Goal: Share content: Share content

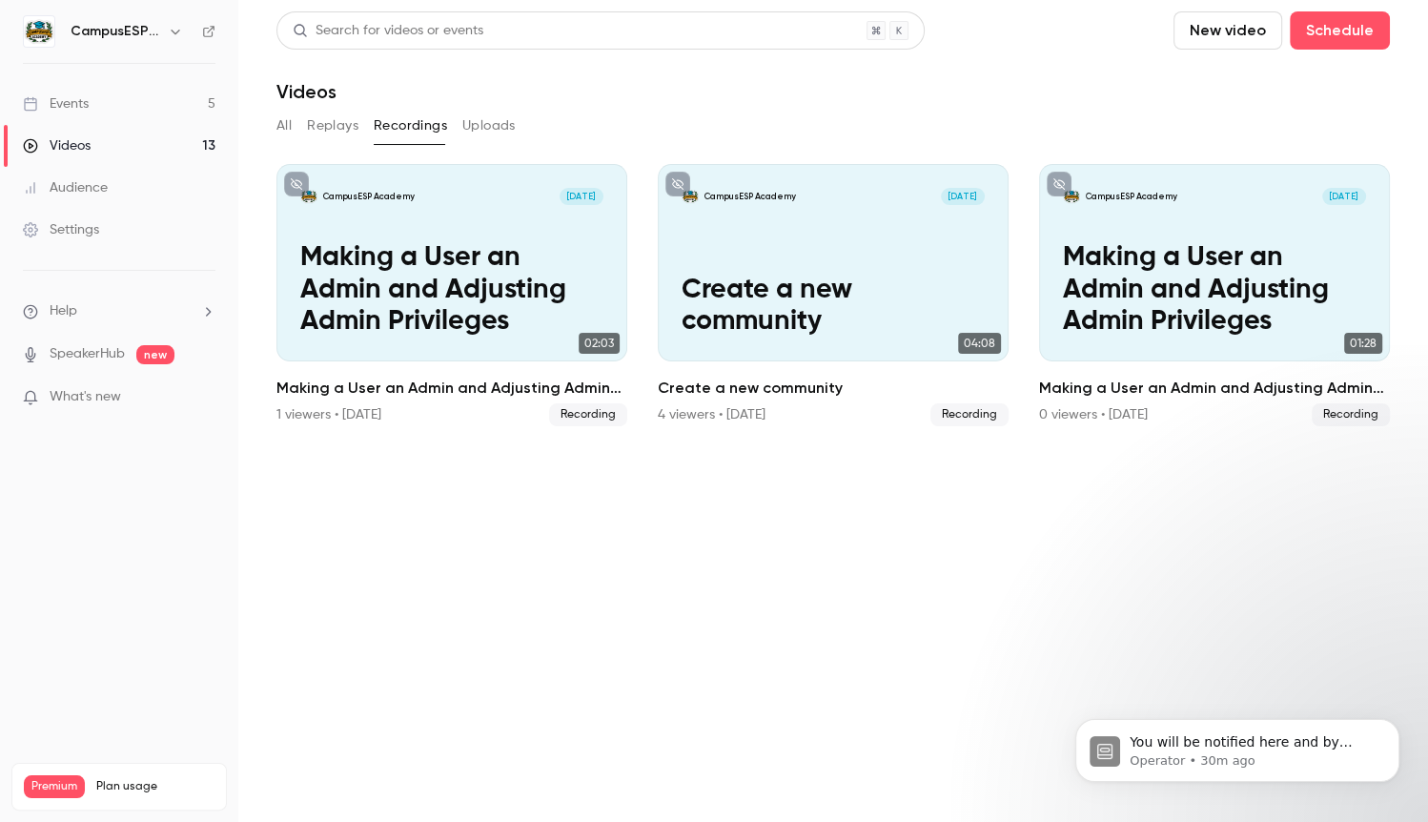
click at [87, 109] on div "Events" at bounding box center [56, 103] width 66 height 19
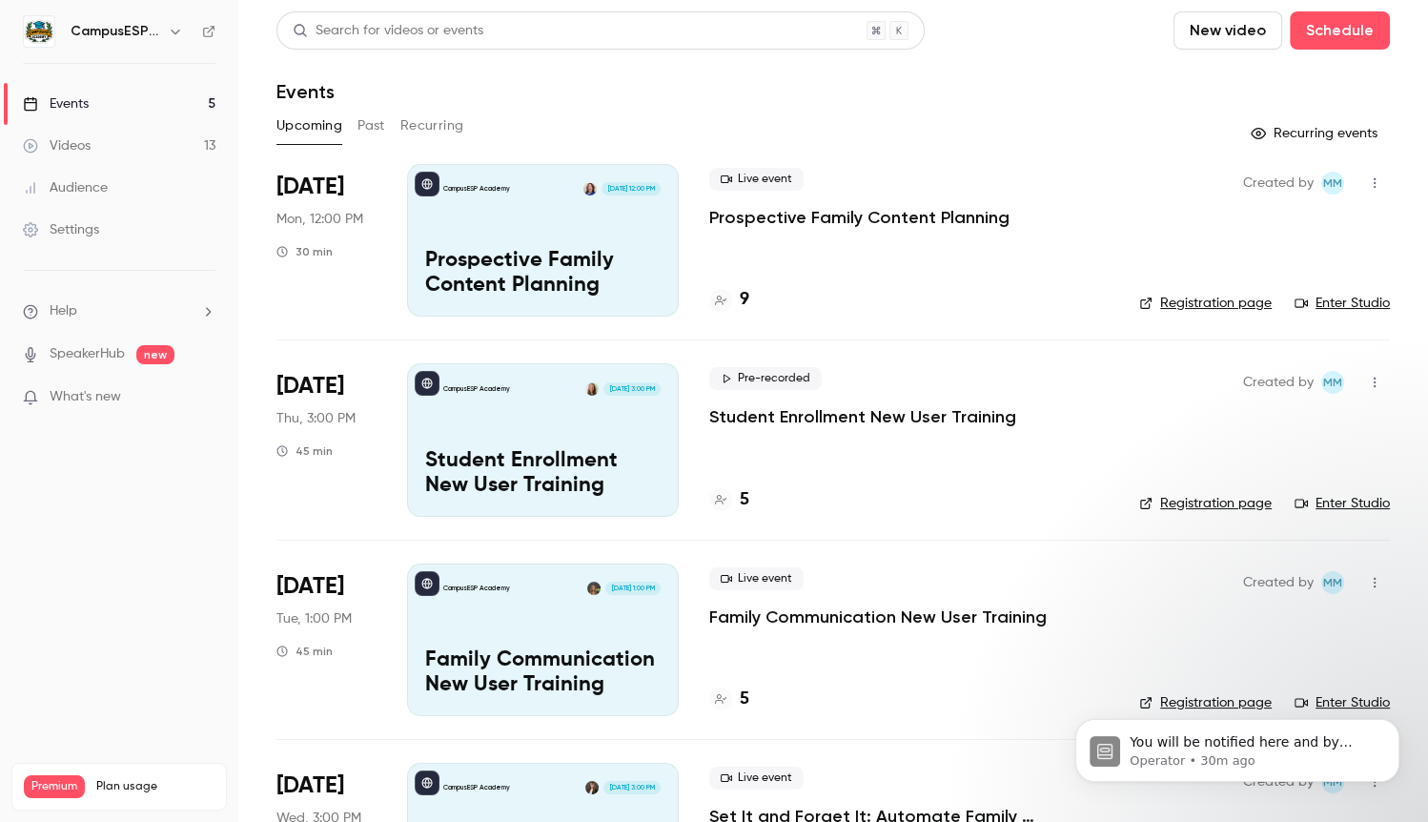
click at [553, 231] on div "CampusESP Academy [DATE] 12:00 PM Prospective Family Content Planning" at bounding box center [543, 240] width 272 height 153
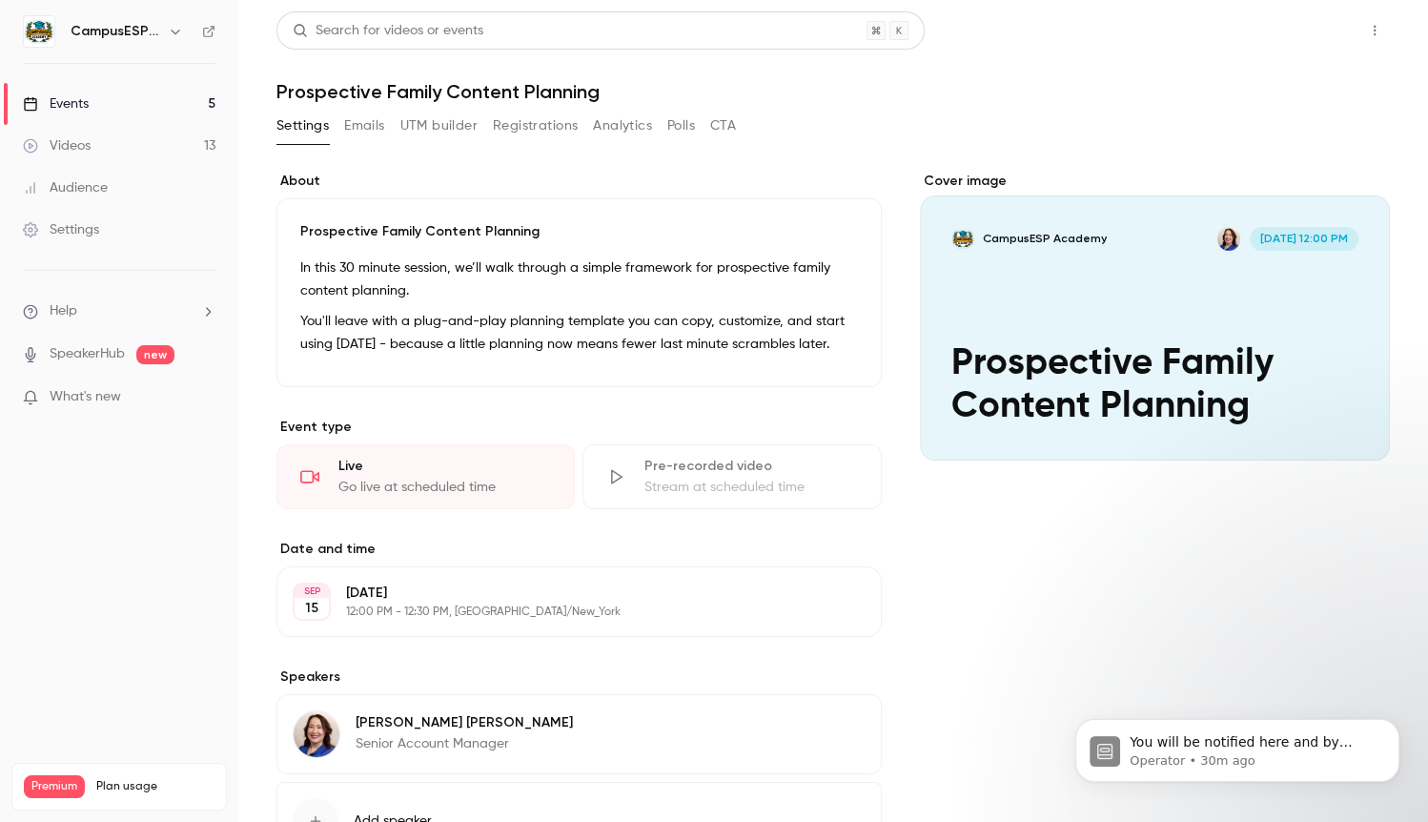
click at [1316, 37] on button "Share" at bounding box center [1306, 30] width 75 height 38
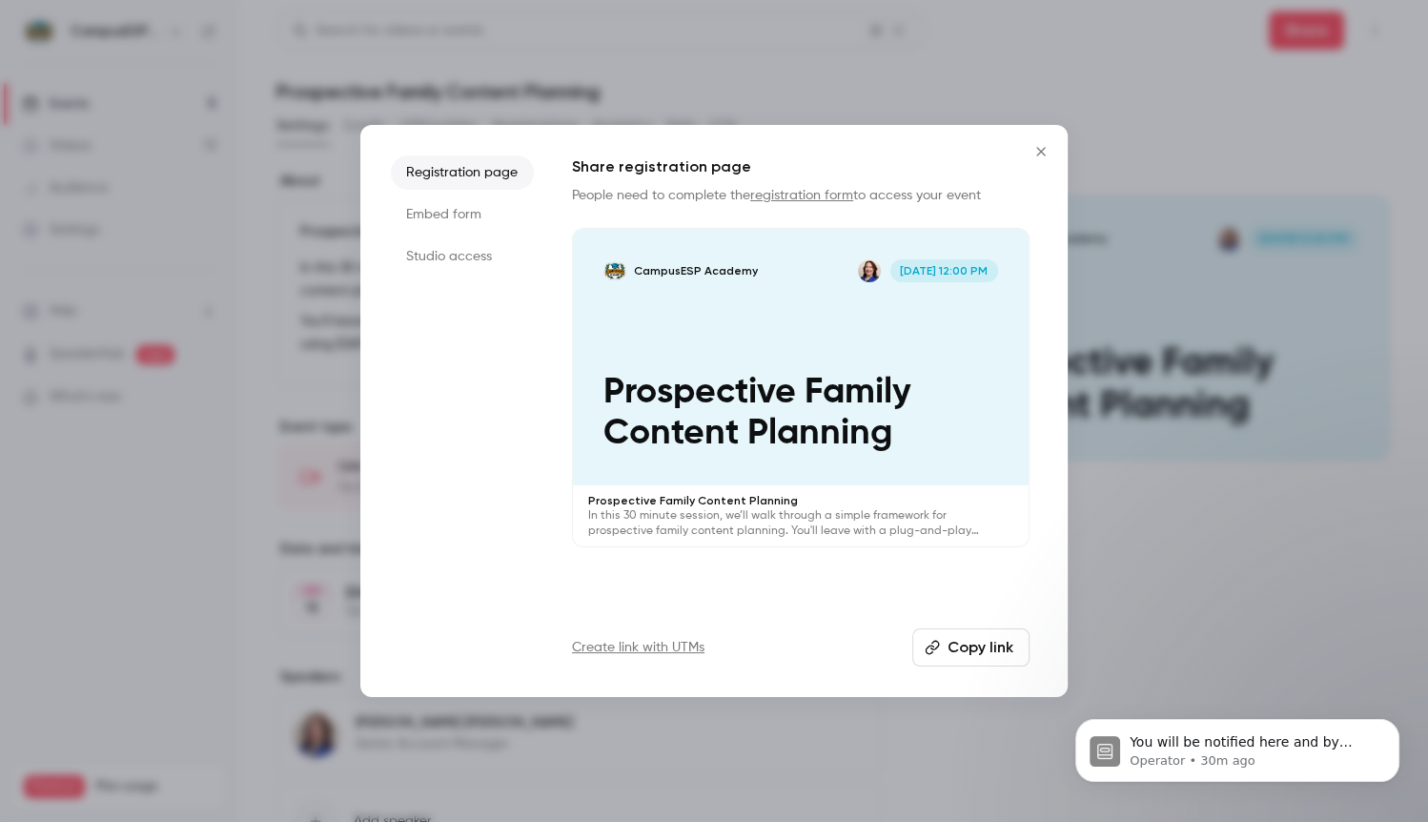
click at [948, 640] on button "Copy link" at bounding box center [970, 647] width 117 height 38
click at [1038, 144] on icon "Close" at bounding box center [1040, 151] width 23 height 15
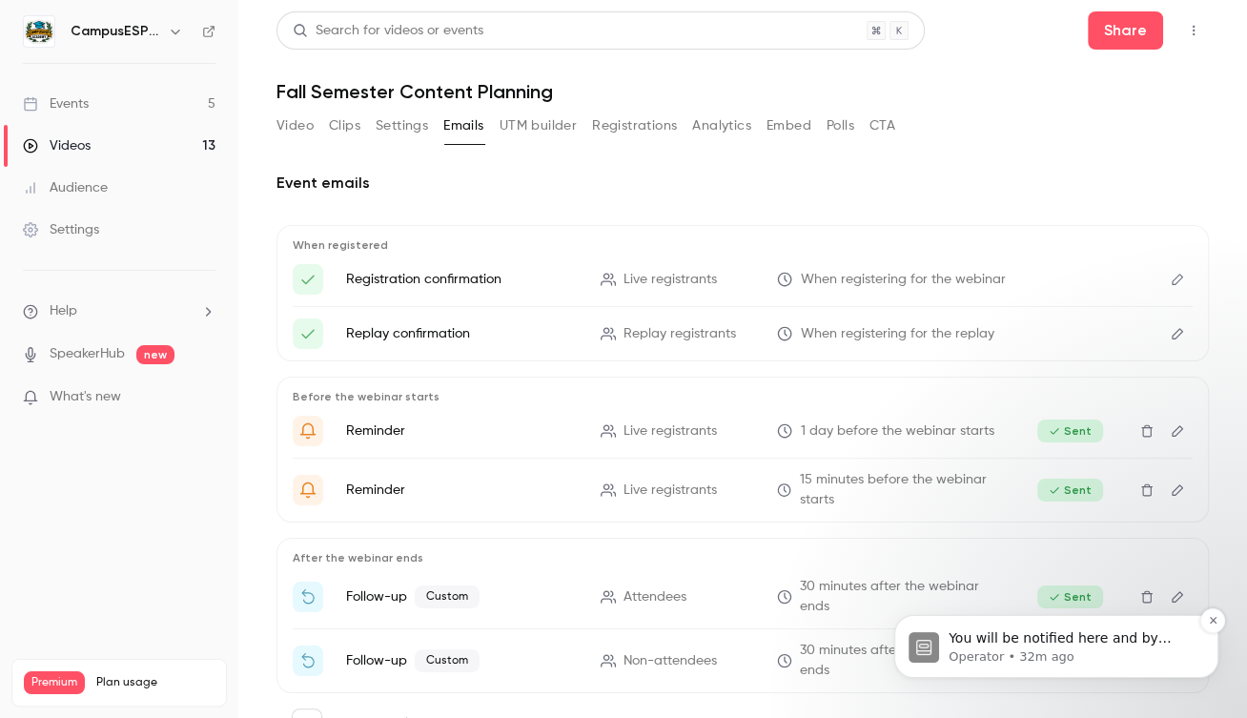
click at [1018, 642] on p "You will be notified here and by email ([EMAIL_ADDRESS][DOMAIN_NAME])" at bounding box center [1071, 638] width 246 height 19
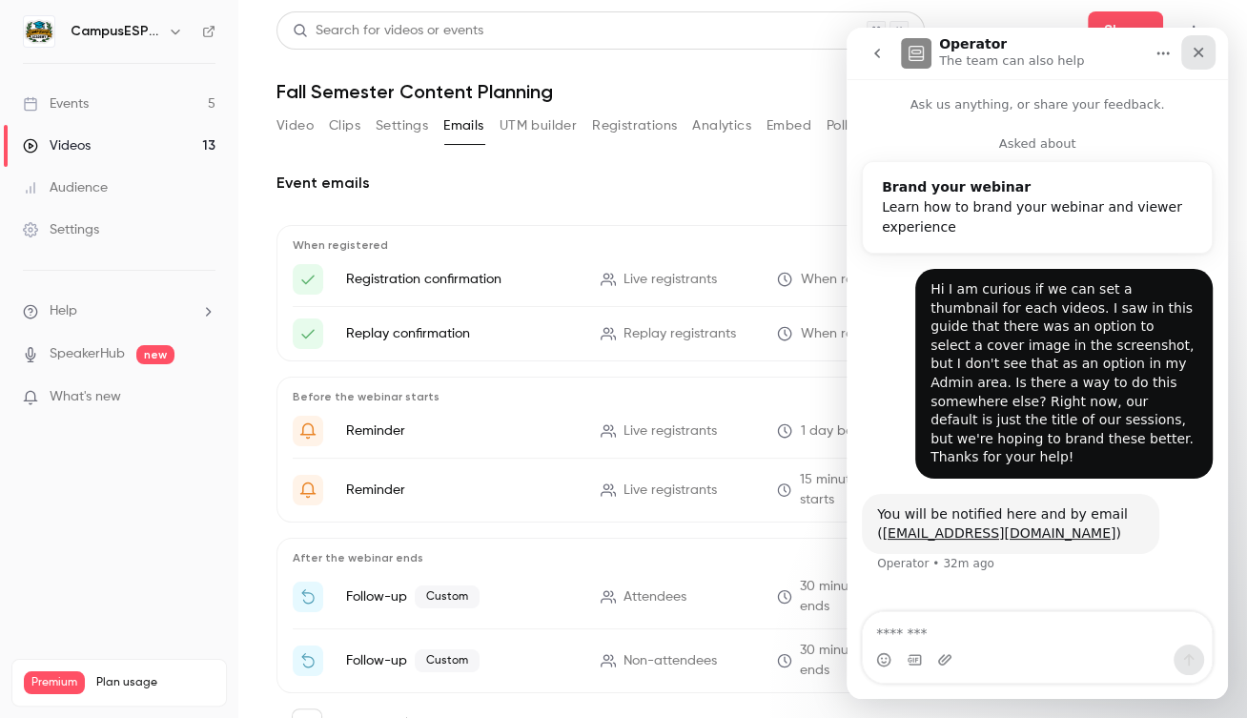
click at [1197, 53] on icon "Close" at bounding box center [1198, 53] width 10 height 10
